Goal: Navigation & Orientation: Find specific page/section

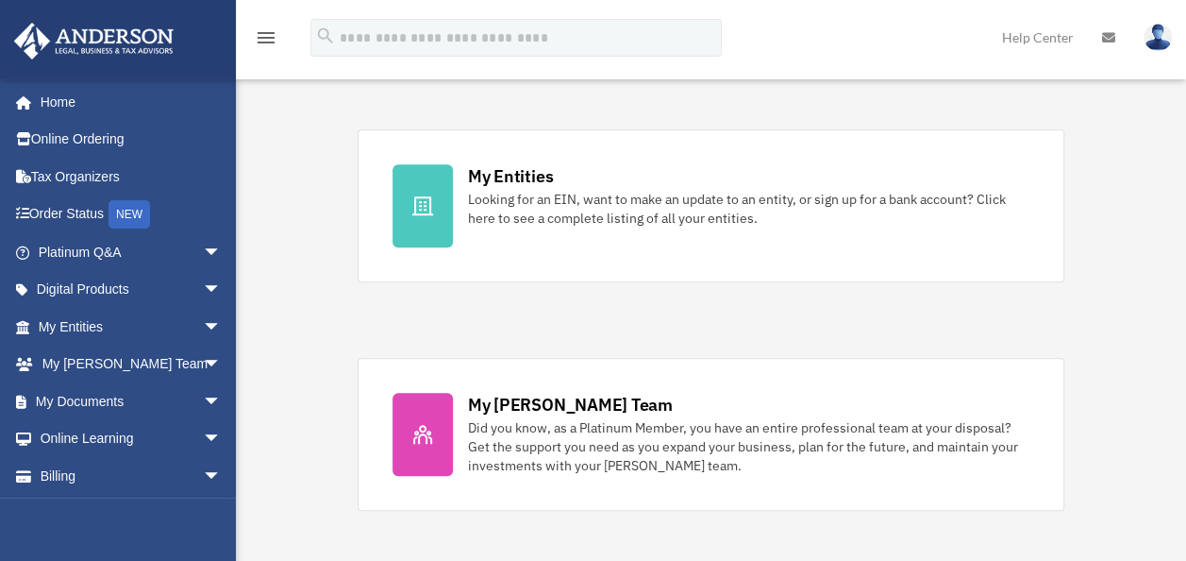
scroll to position [601, 0]
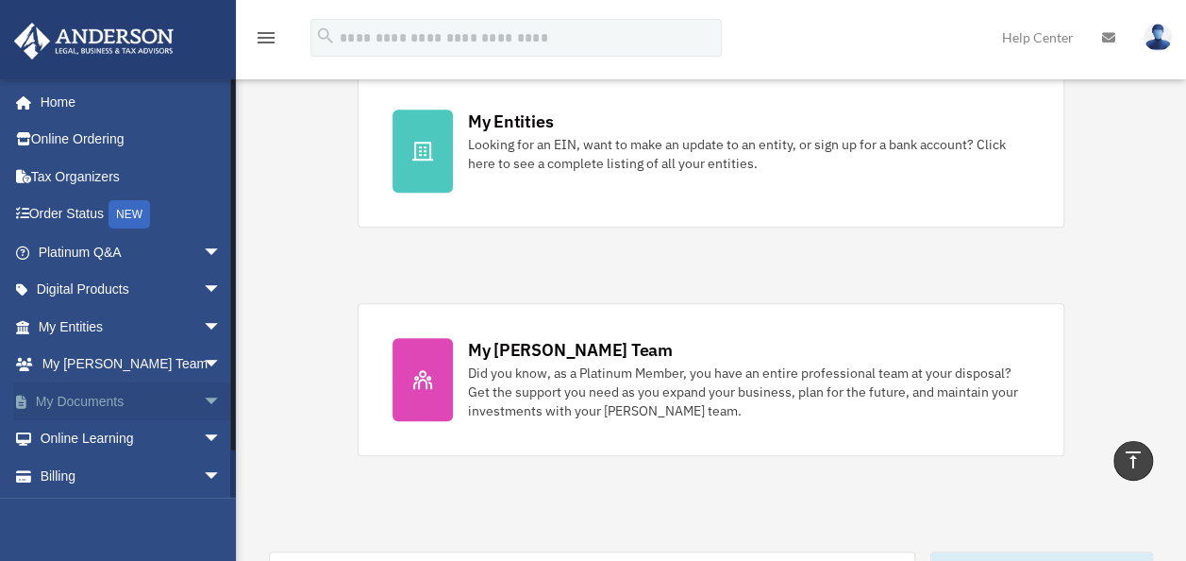
click at [203, 400] on span "arrow_drop_down" at bounding box center [222, 401] width 38 height 39
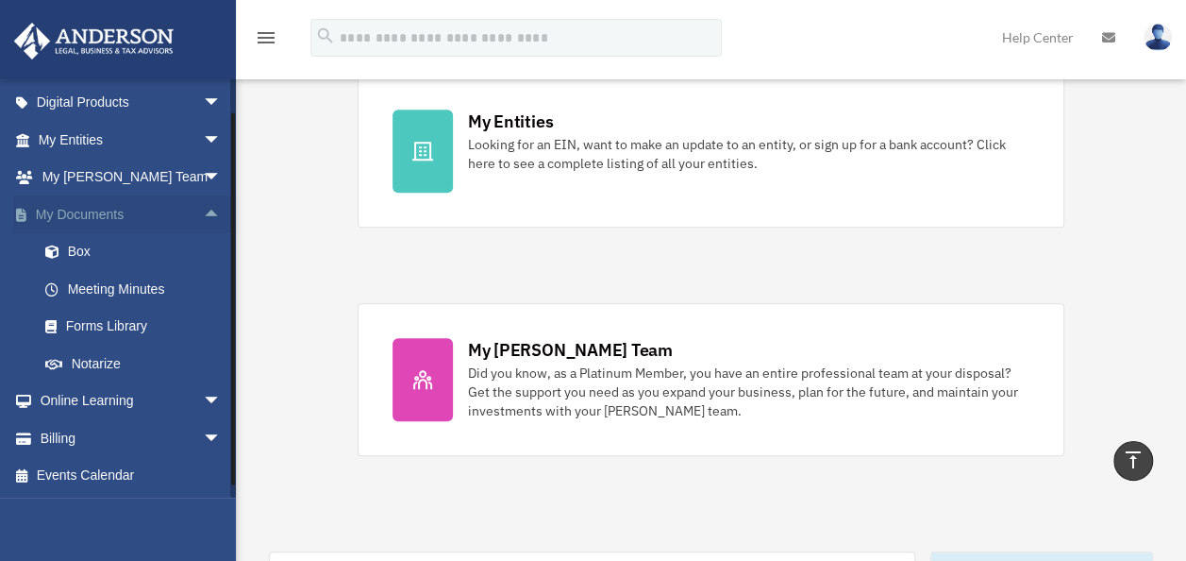
scroll to position [0, 0]
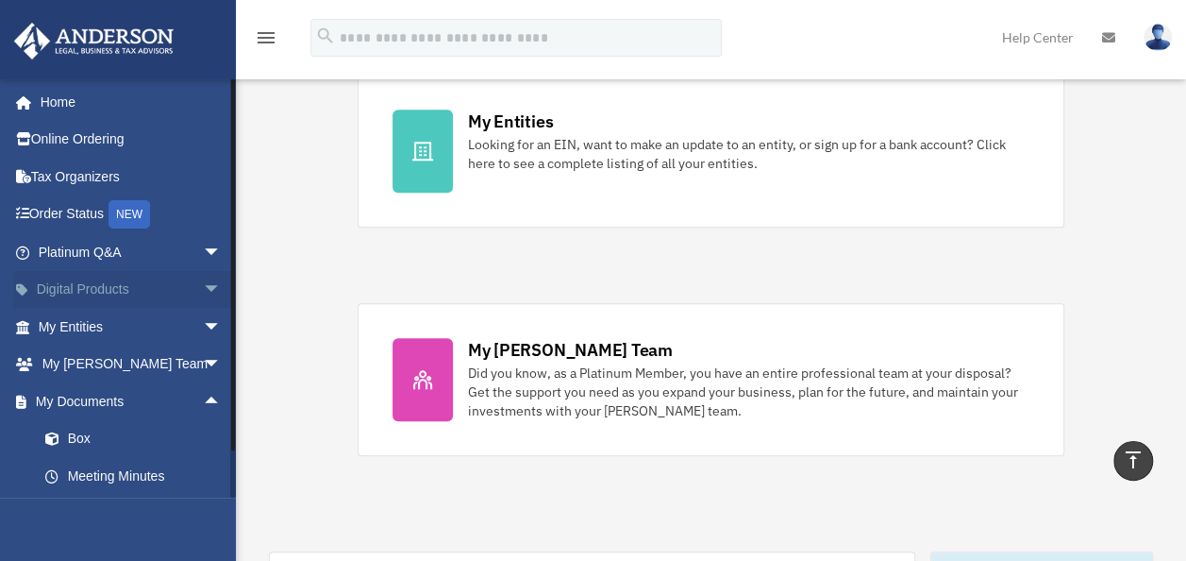
click at [203, 281] on span "arrow_drop_down" at bounding box center [222, 290] width 38 height 39
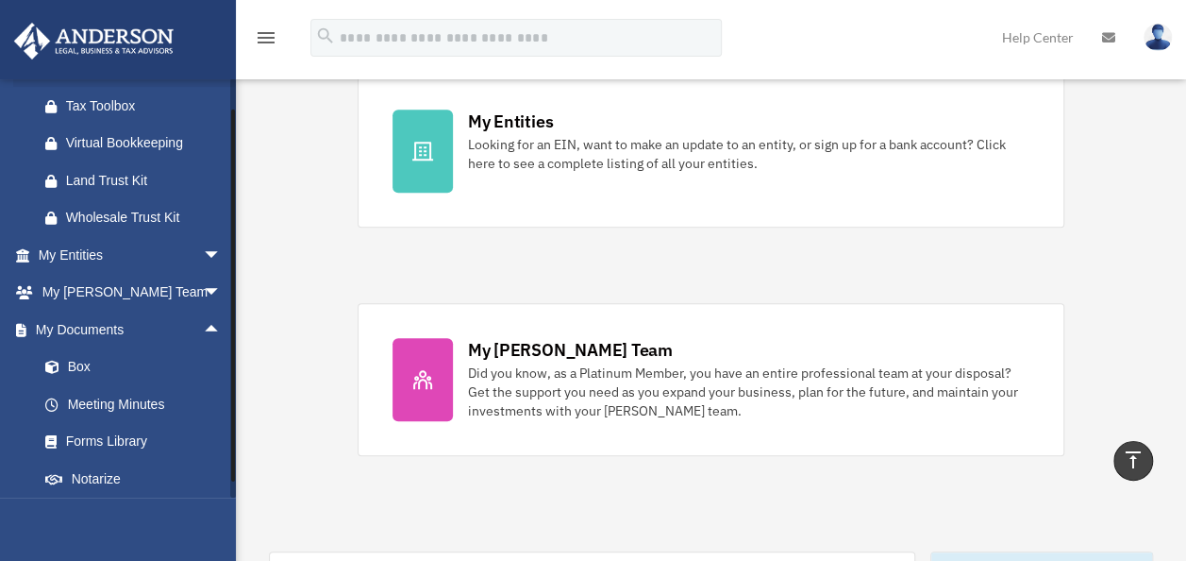
scroll to position [236, 0]
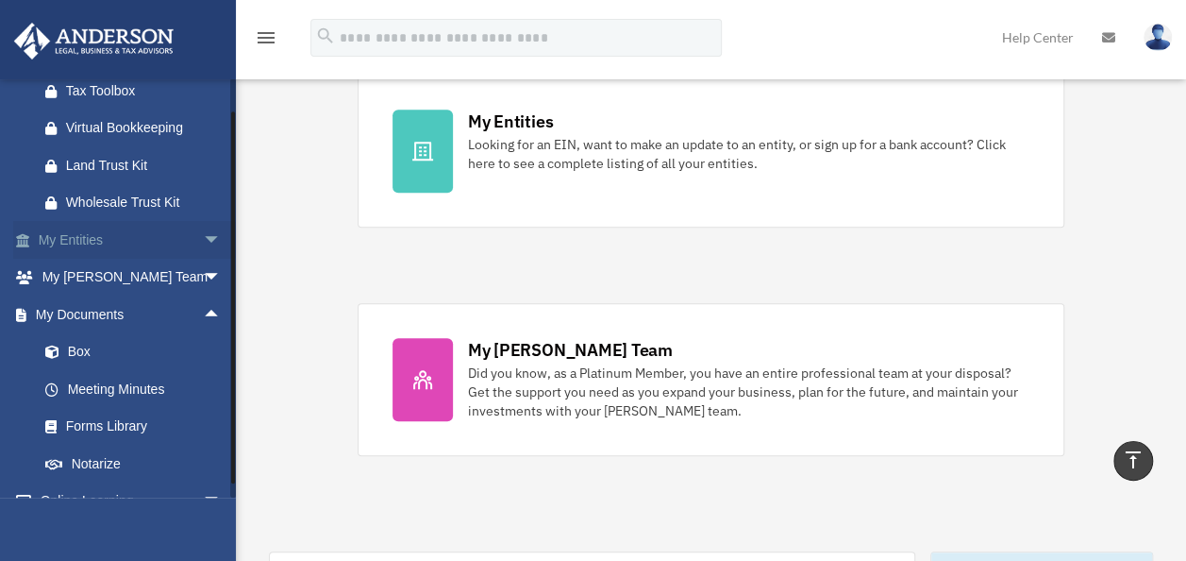
click at [203, 241] on span "arrow_drop_down" at bounding box center [222, 240] width 38 height 39
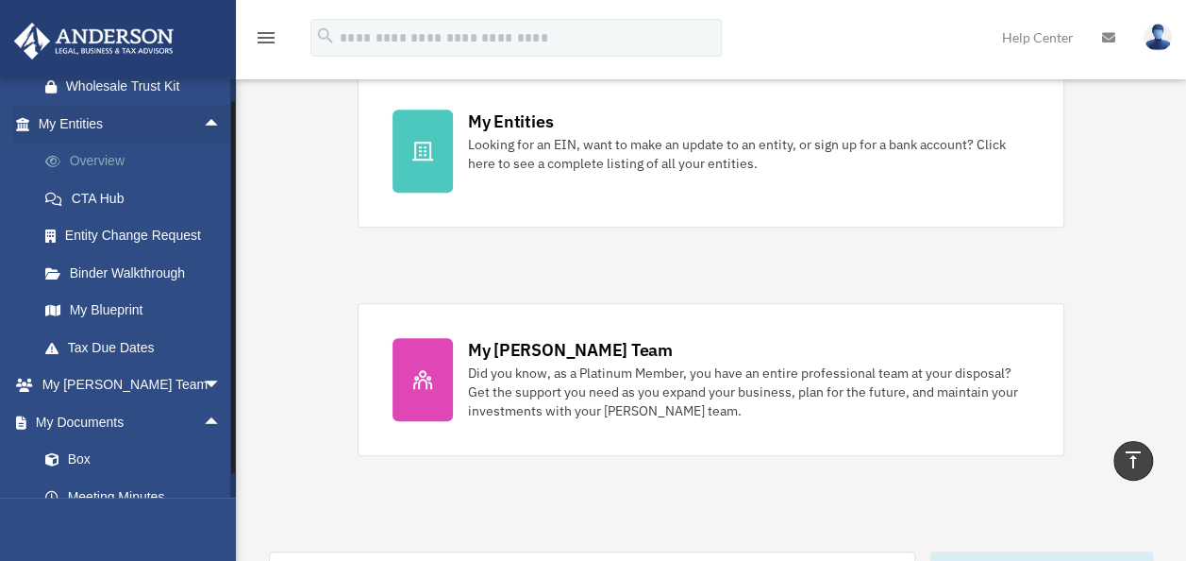
scroll to position [374, 0]
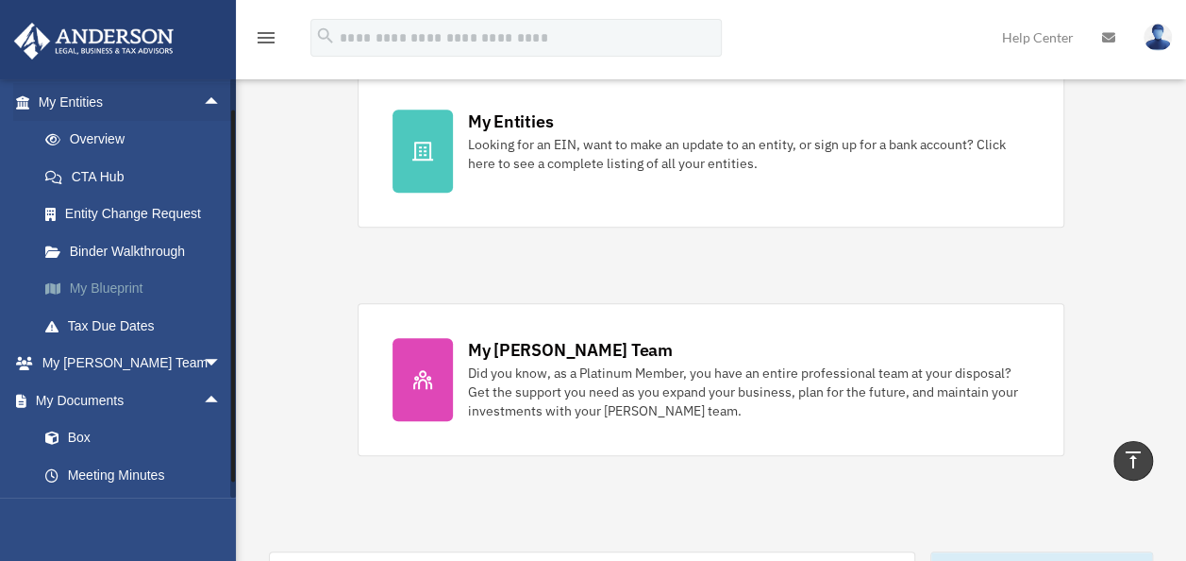
click at [113, 287] on link "My Blueprint" at bounding box center [138, 289] width 224 height 38
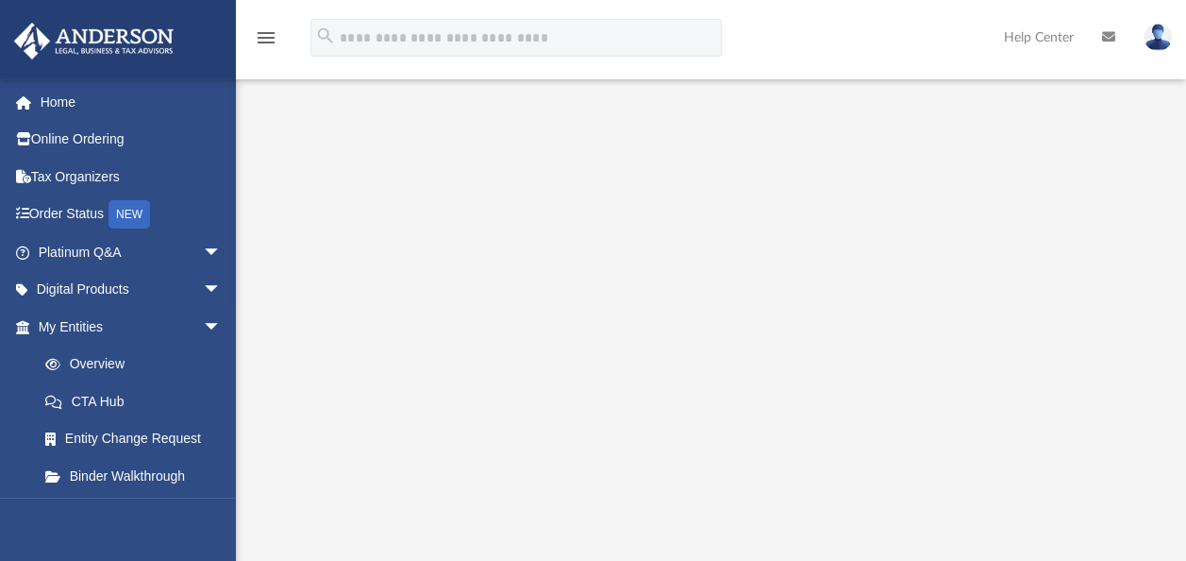
scroll to position [210, 0]
